Goal: Book appointment/travel/reservation

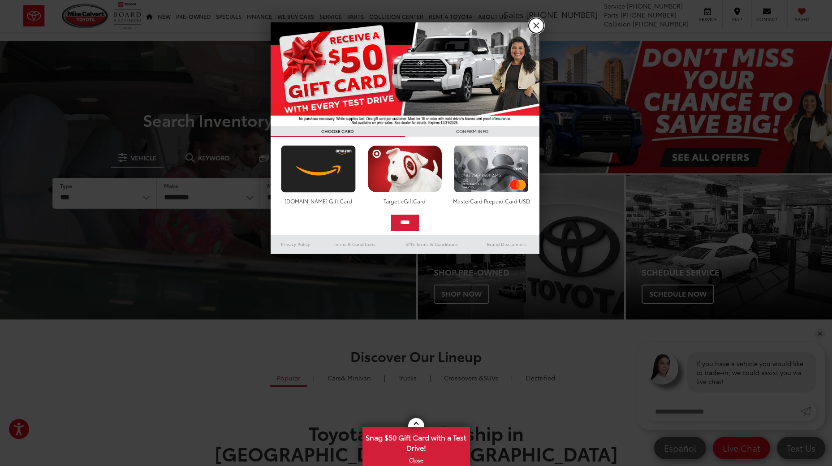
click at [539, 26] on link "X" at bounding box center [536, 25] width 15 height 15
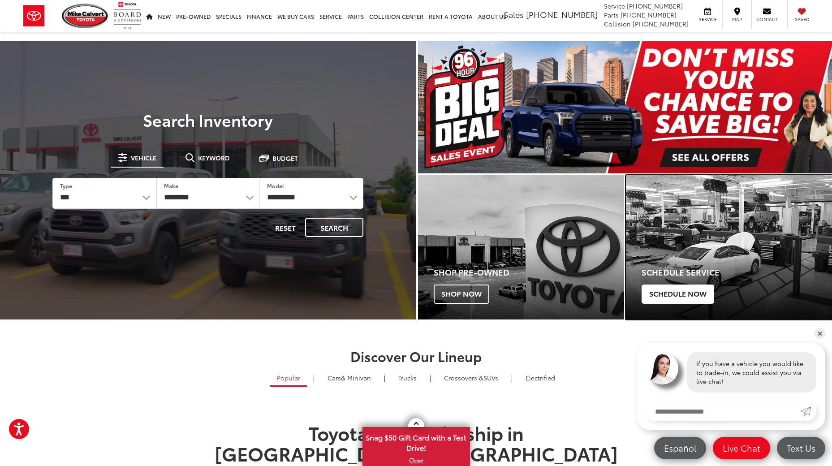
click at [673, 292] on span "Schedule Now" at bounding box center [678, 294] width 73 height 19
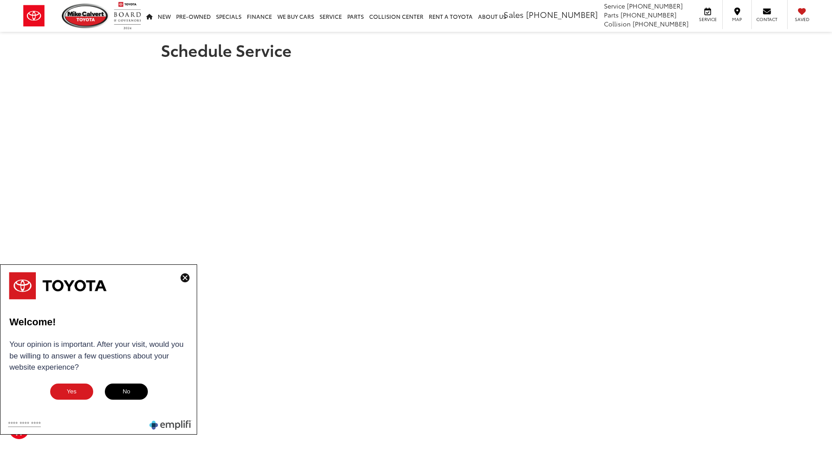
click at [186, 273] on img at bounding box center [185, 277] width 9 height 9
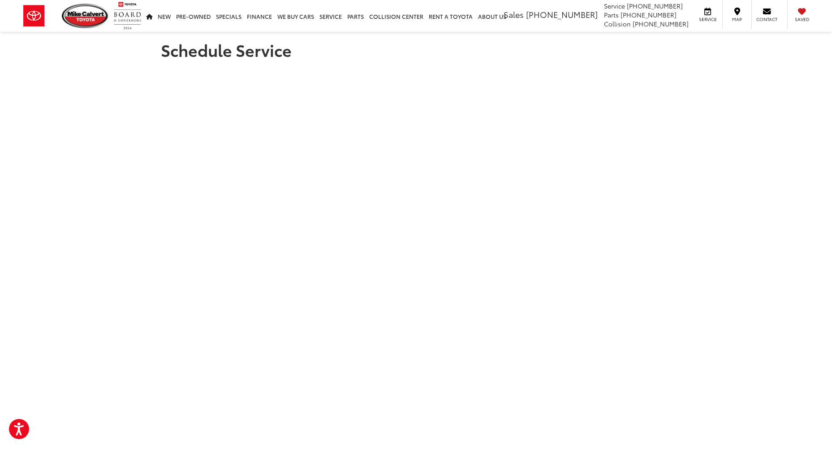
click at [756, 88] on section "Schedule Service" at bounding box center [416, 278] width 832 height 492
